Goal: Check status: Check status

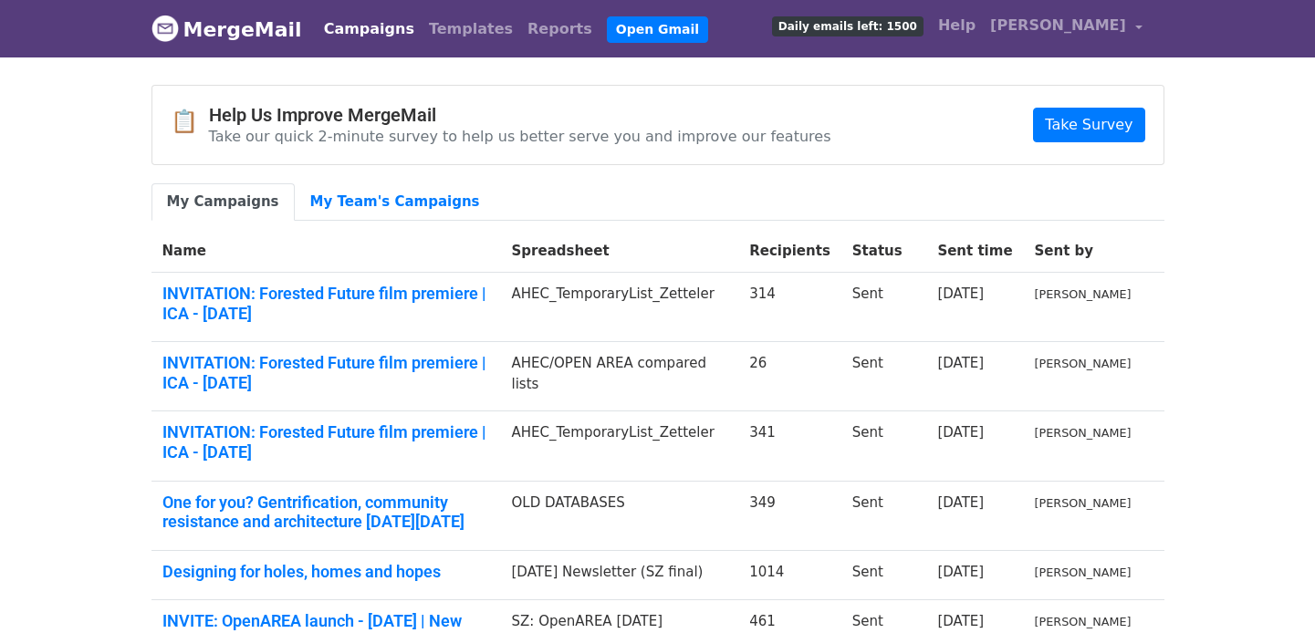
click at [170, 23] on img at bounding box center [164, 28] width 27 height 27
click at [165, 29] on img at bounding box center [164, 28] width 27 height 27
click at [607, 23] on link "Open Gmail" at bounding box center [657, 29] width 101 height 26
click at [368, 27] on link "Campaigns" at bounding box center [369, 29] width 105 height 37
click at [369, 204] on link "My Team's Campaigns" at bounding box center [395, 201] width 201 height 37
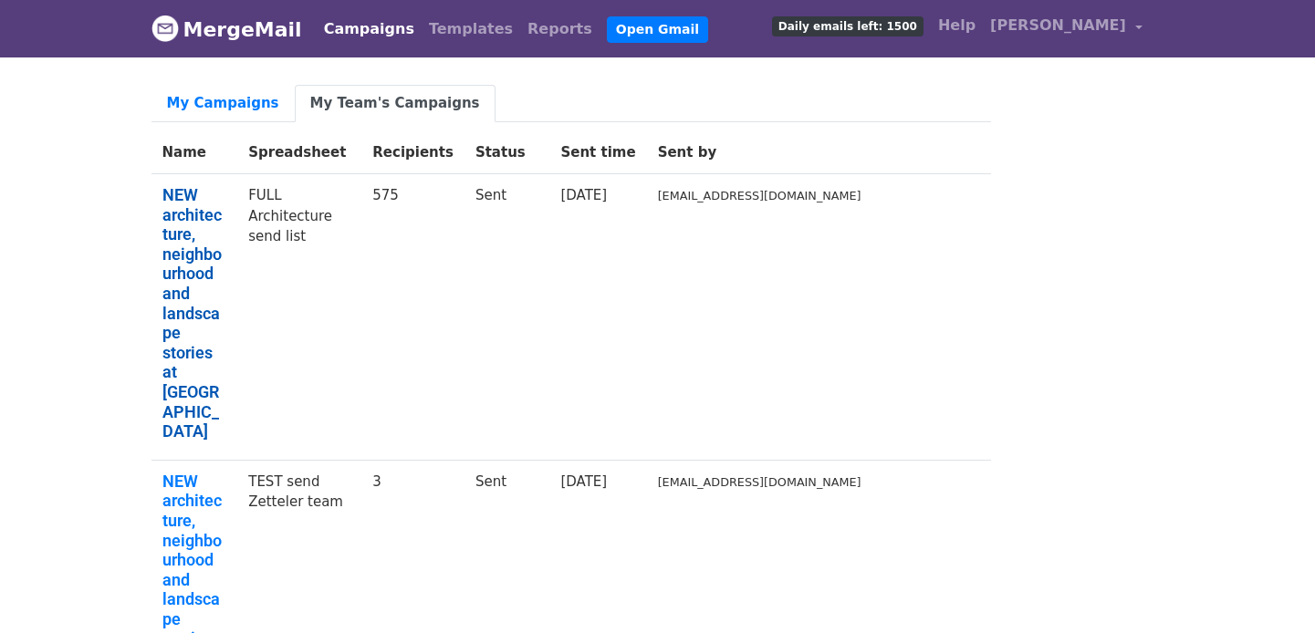
click at [227, 215] on link "NEW architecture, neighbourhood and landscape stories at Zetteler" at bounding box center [194, 313] width 65 height 256
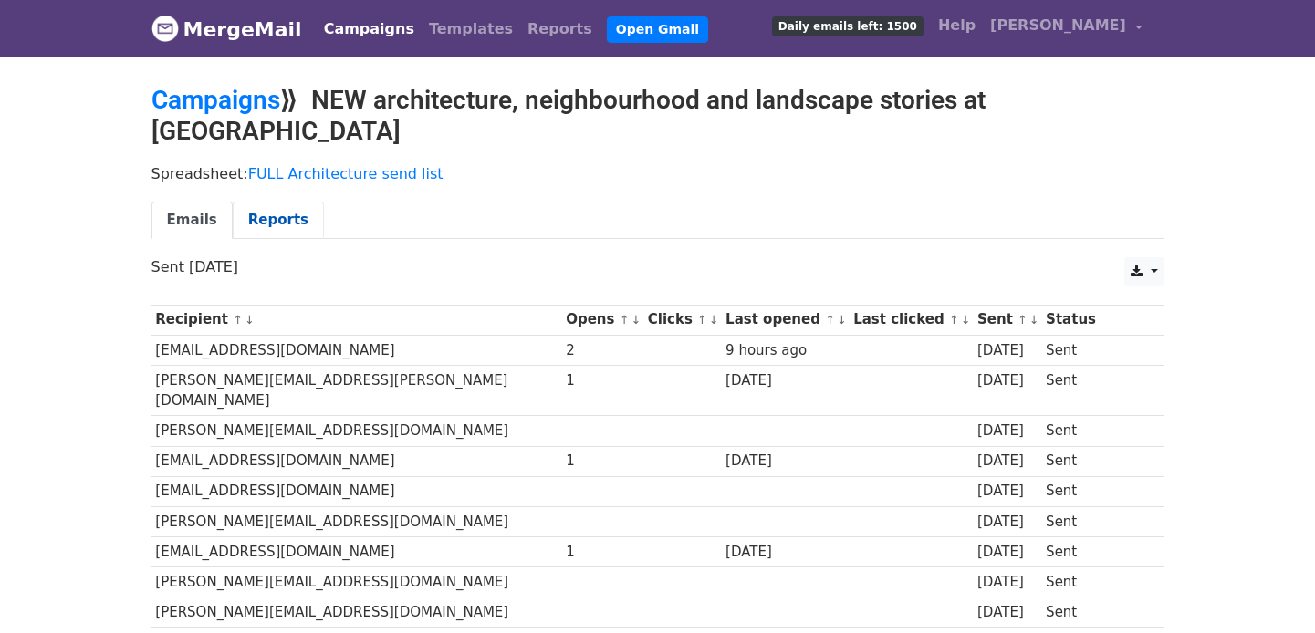
click at [262, 202] on link "Reports" at bounding box center [278, 220] width 91 height 37
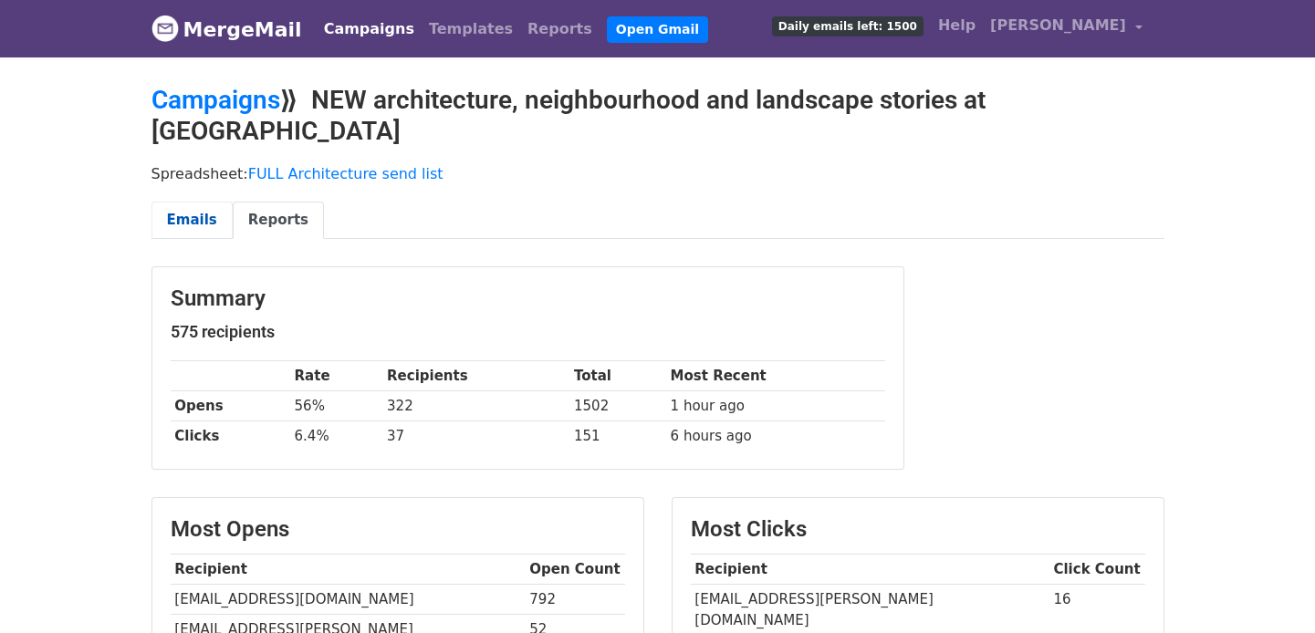
click at [194, 202] on link "Emails" at bounding box center [191, 220] width 81 height 37
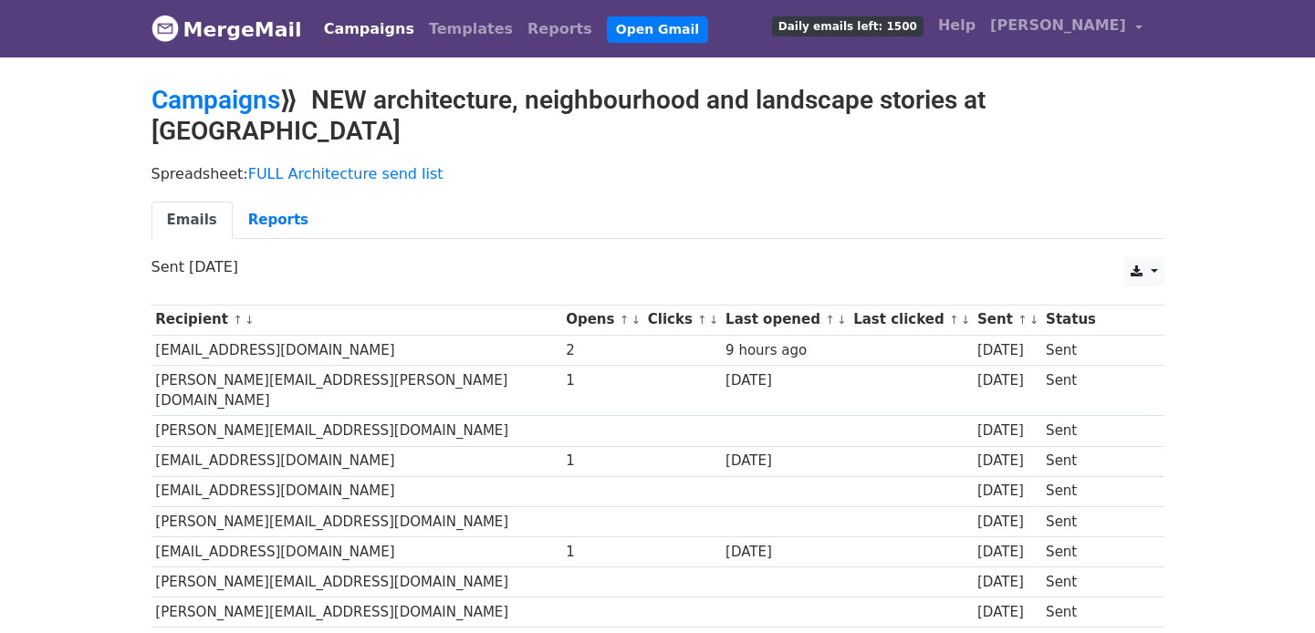
click at [709, 313] on link "↓" at bounding box center [714, 320] width 10 height 14
